Goal: Find specific page/section: Find specific page/section

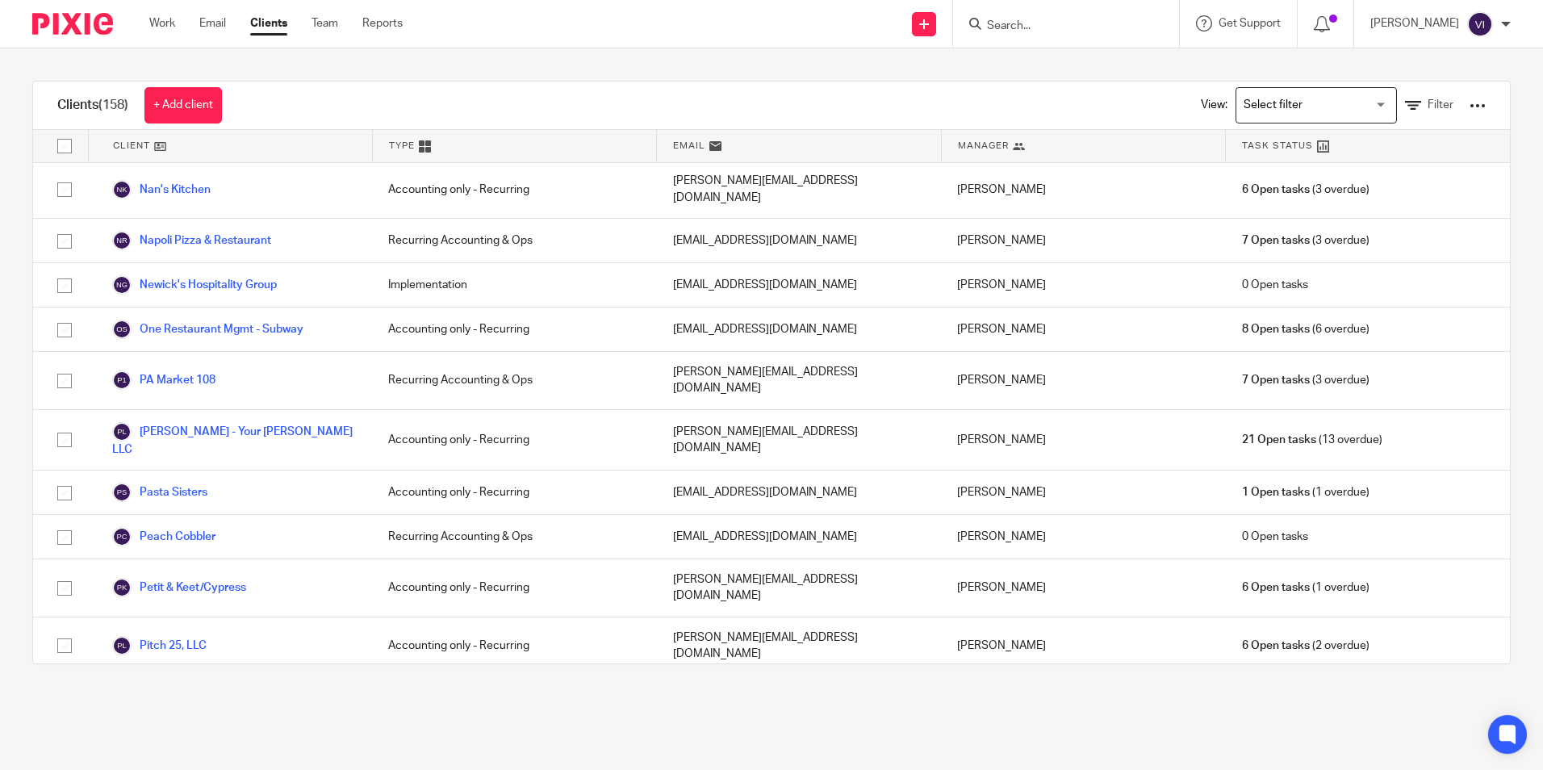
scroll to position [3308, 0]
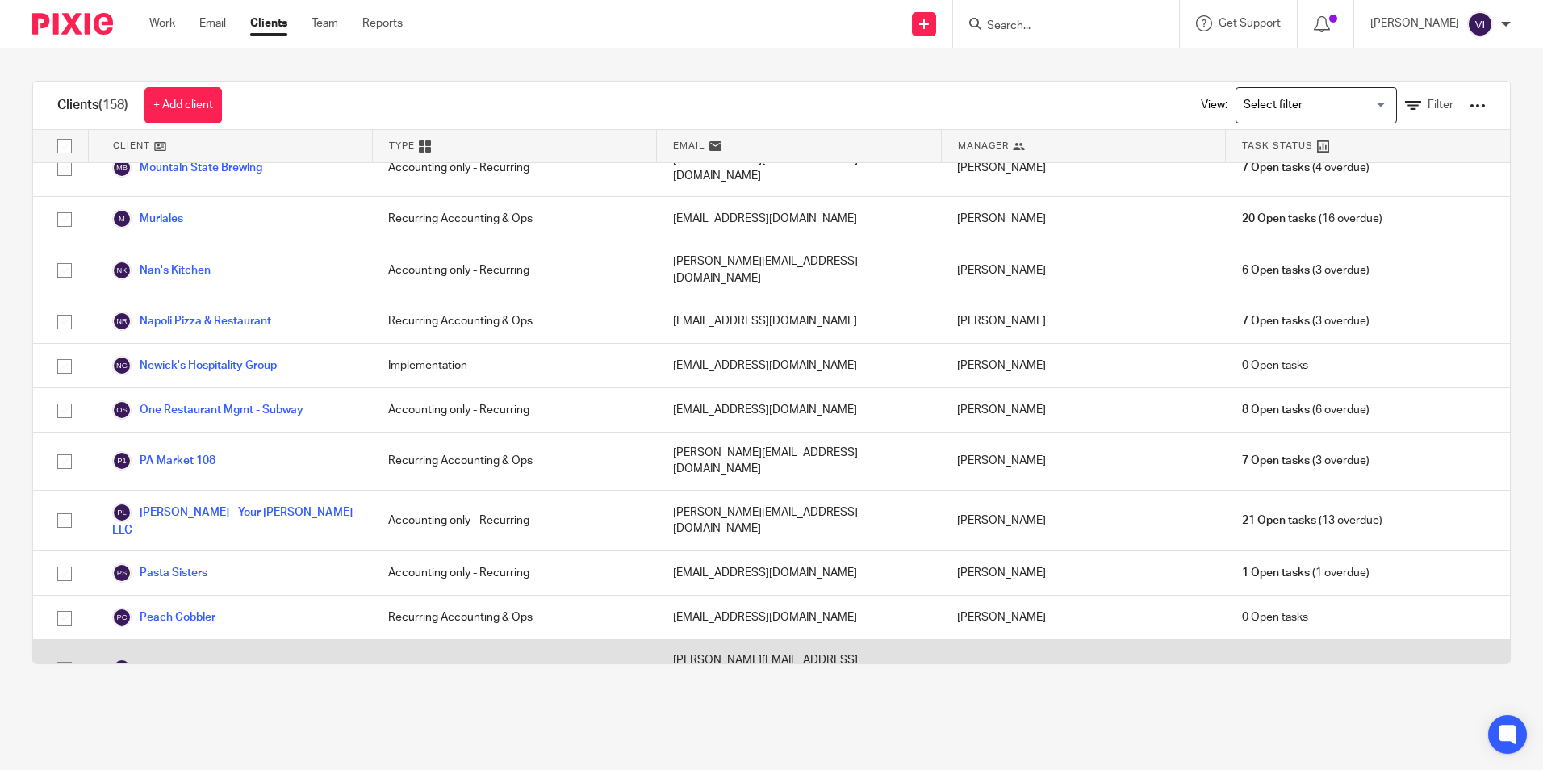
click at [182, 658] on link "Petit & Keet/Cypress" at bounding box center [179, 667] width 134 height 19
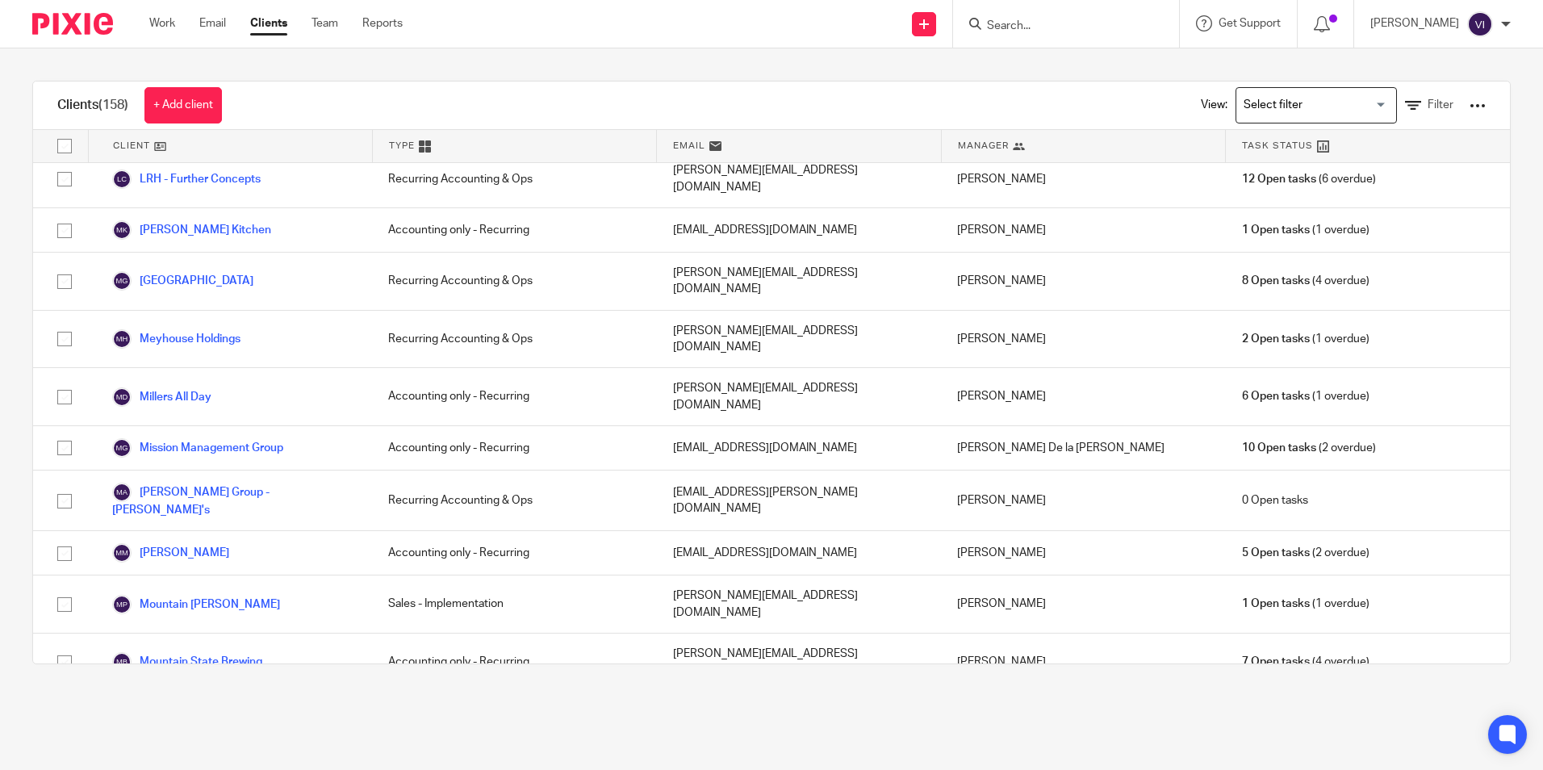
scroll to position [3066, 0]
